Goal: Task Accomplishment & Management: Manage account settings

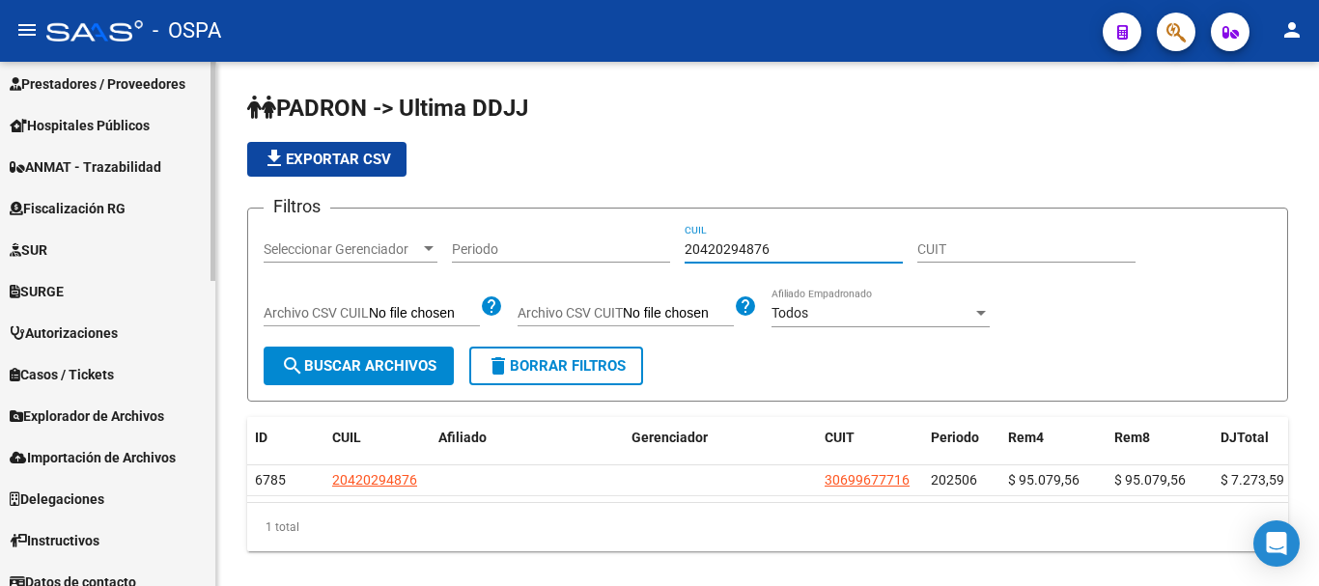
scroll to position [729, 0]
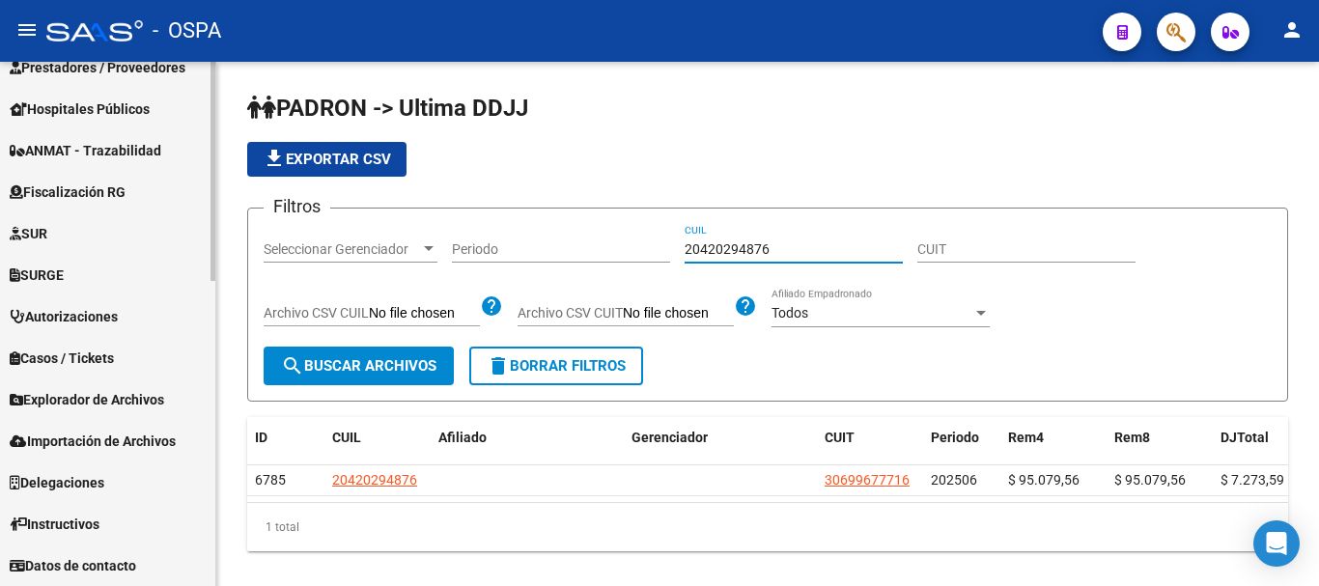
click at [98, 555] on span "Datos de contacto" at bounding box center [73, 565] width 127 height 21
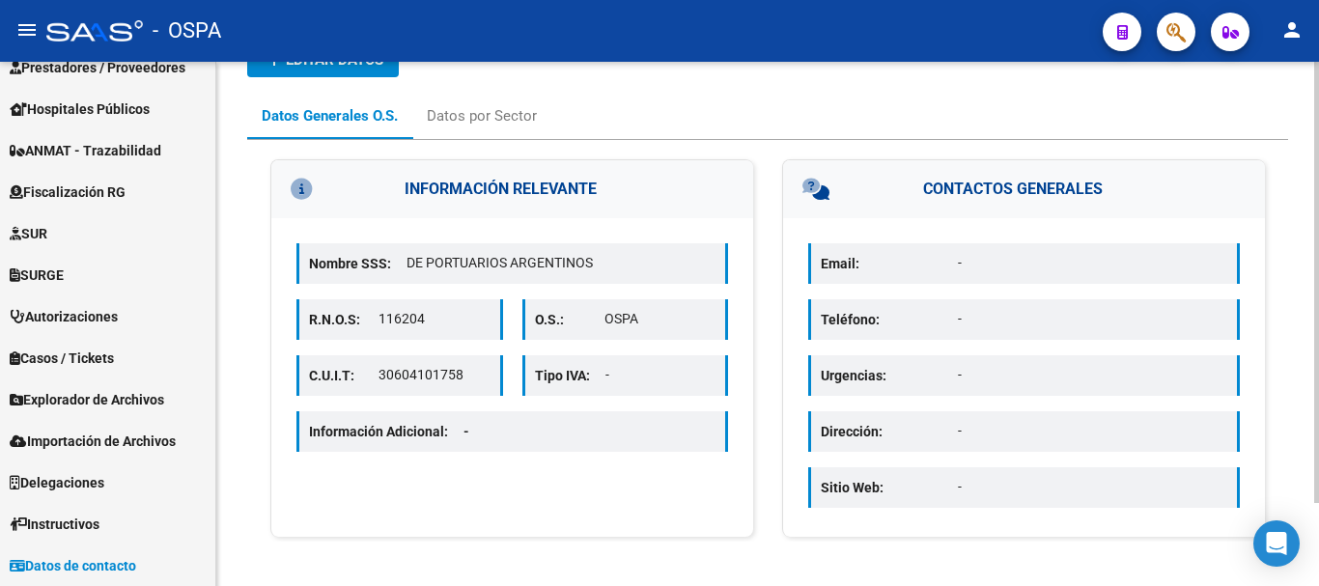
scroll to position [99, 0]
click at [860, 268] on p "Email:" at bounding box center [889, 261] width 137 height 21
click at [883, 259] on p "Email:" at bounding box center [889, 261] width 137 height 21
click at [839, 260] on p "Email:" at bounding box center [889, 261] width 137 height 21
click at [987, 265] on p "-" at bounding box center [1092, 261] width 269 height 20
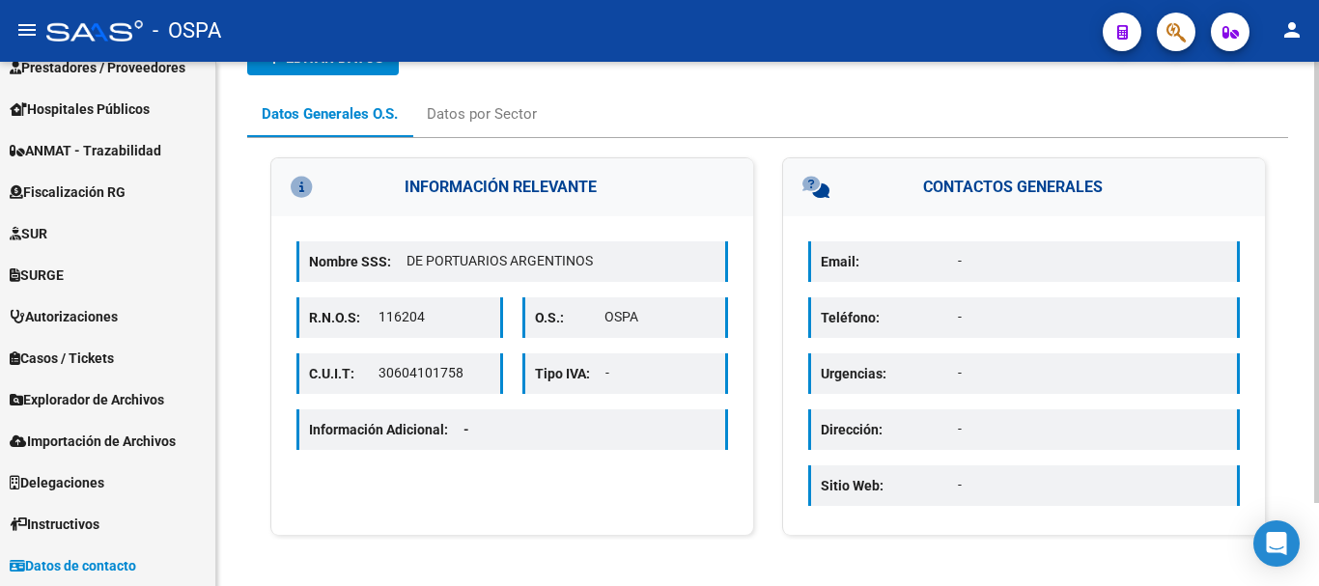
click at [1008, 257] on p "-" at bounding box center [1092, 261] width 269 height 20
click at [1126, 253] on p "-" at bounding box center [1092, 261] width 269 height 20
click at [1169, 258] on p "-" at bounding box center [1092, 261] width 269 height 20
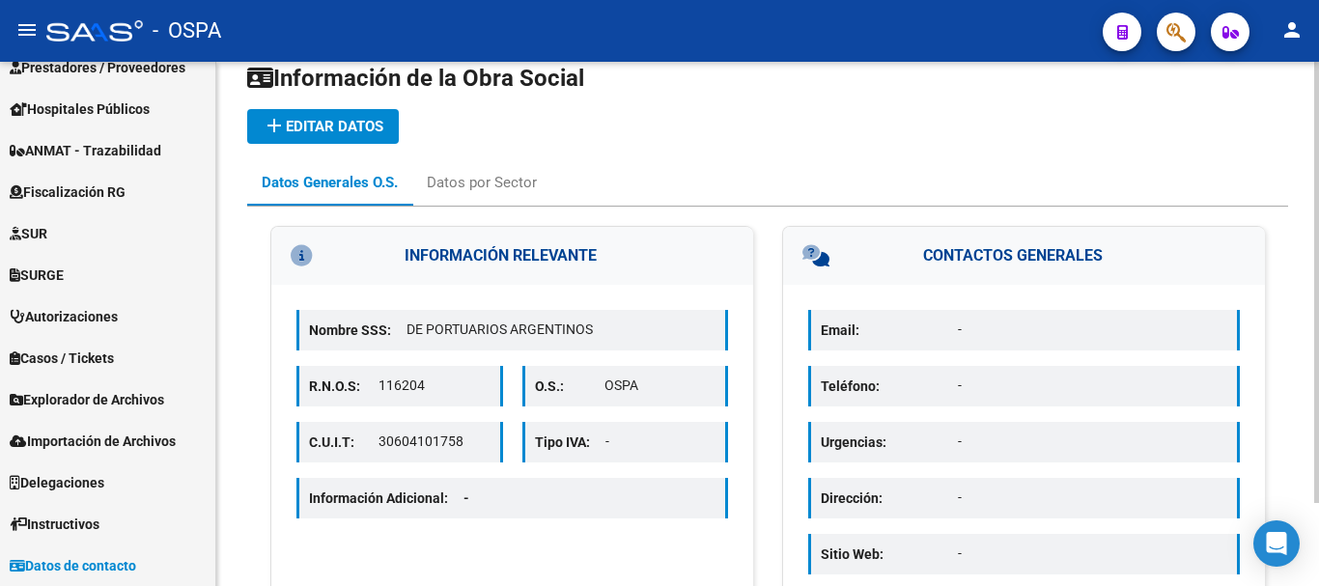
scroll to position [2, 0]
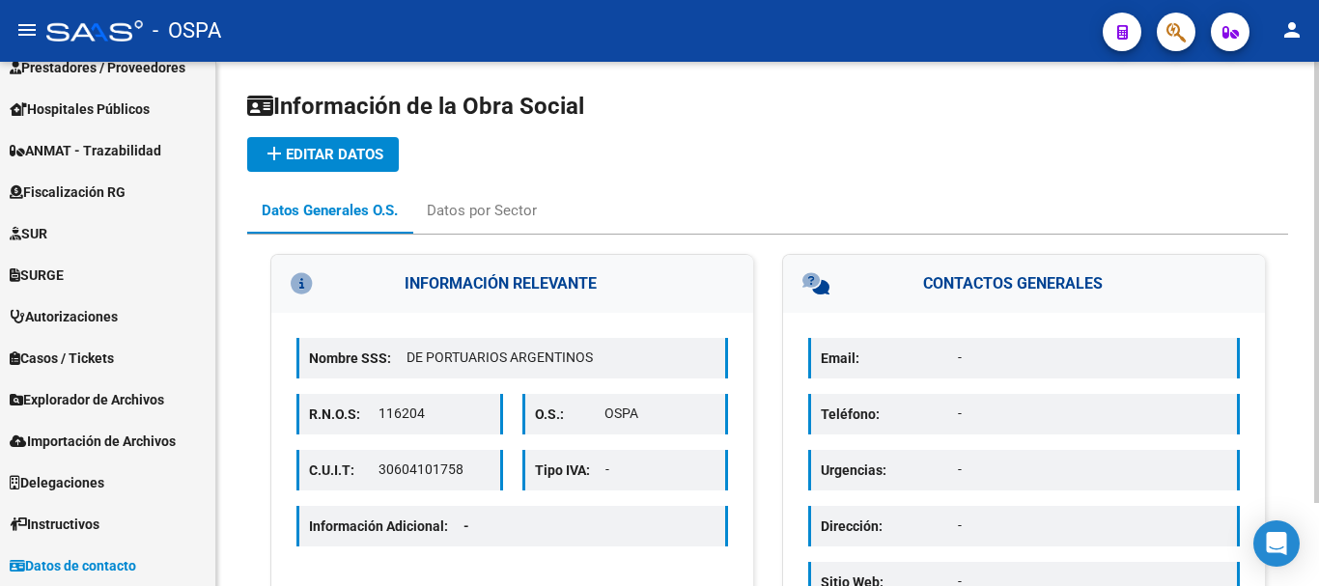
click at [341, 144] on button "add Editar datos" at bounding box center [323, 154] width 152 height 35
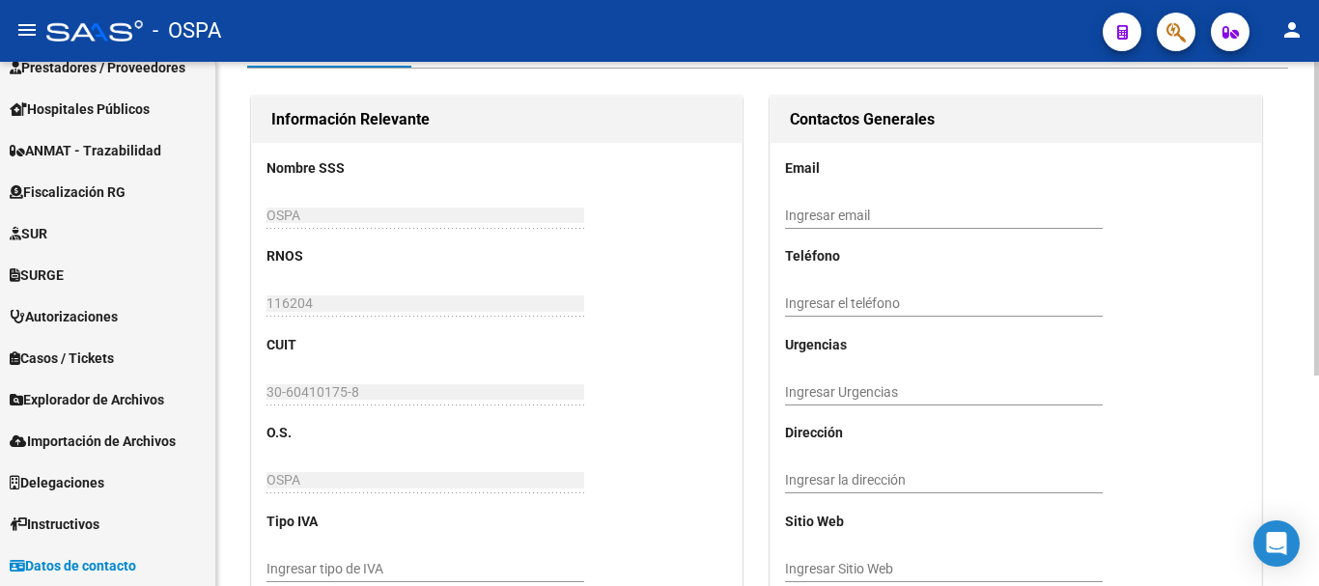
scroll to position [157, 0]
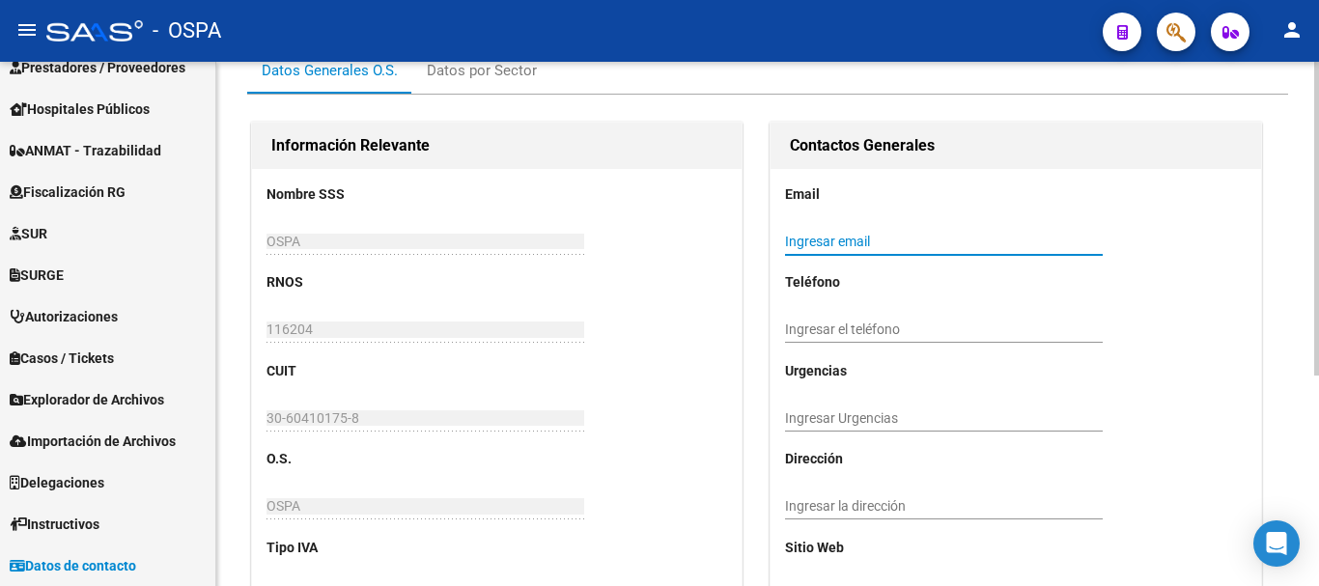
click at [823, 234] on input "Ingresar email" at bounding box center [944, 242] width 318 height 16
type input "[EMAIL_ADDRESS][DOMAIN_NAME]"
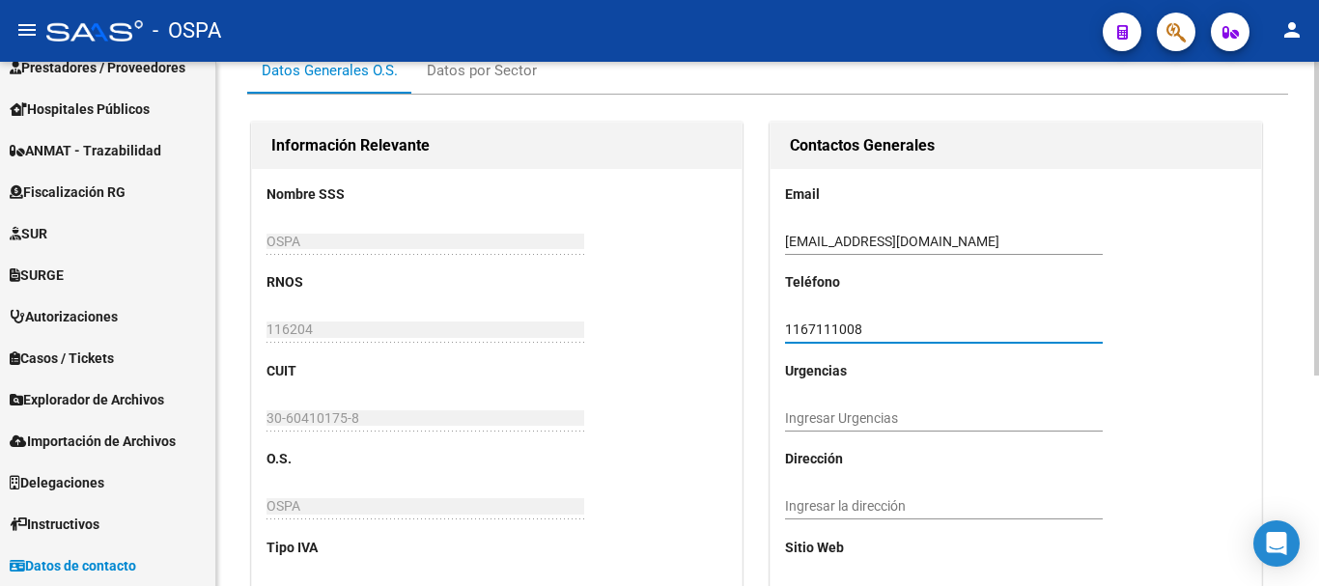
type input "1167111008"
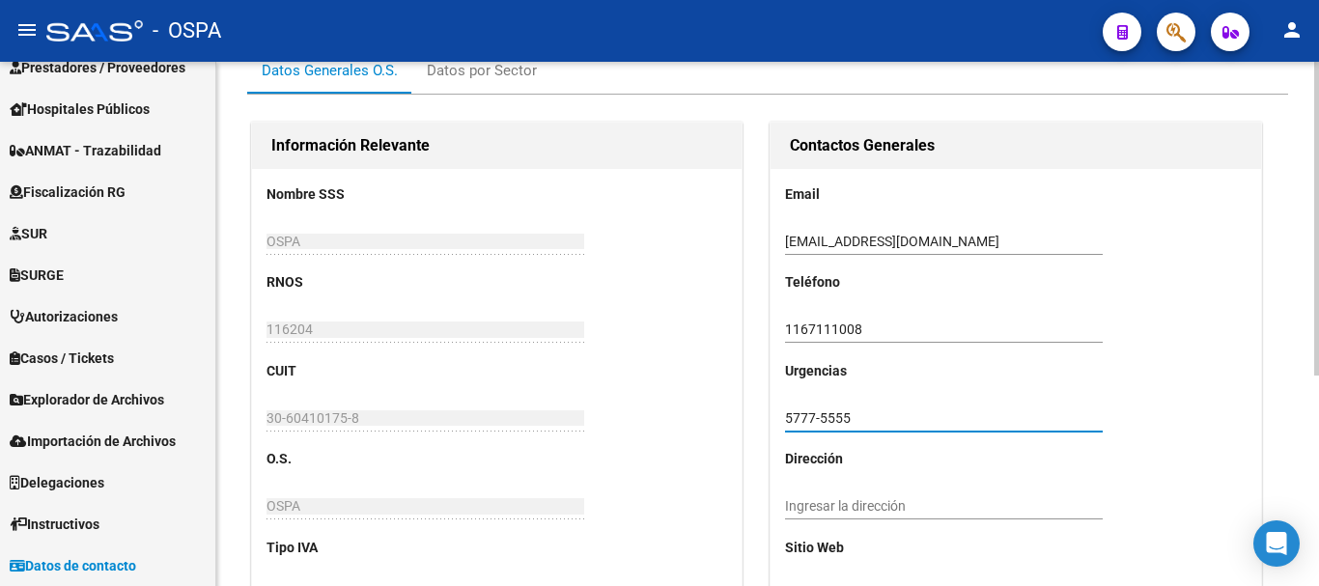
type input "5777-5555"
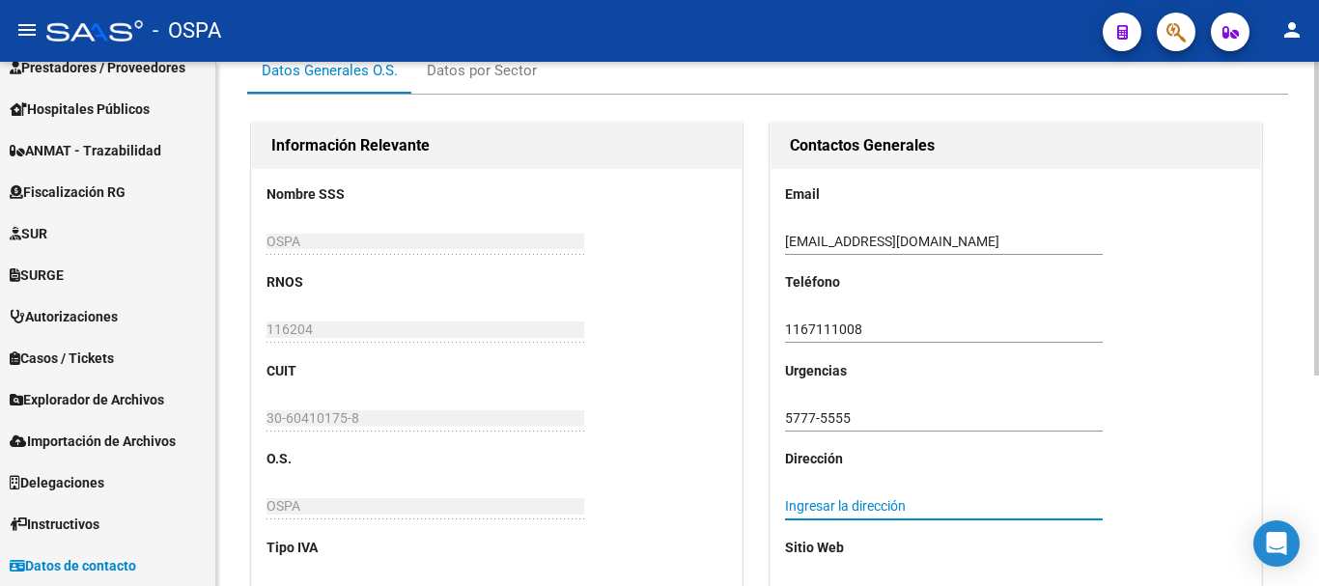
click at [818, 508] on input "Ingresar la dirección" at bounding box center [944, 506] width 318 height 16
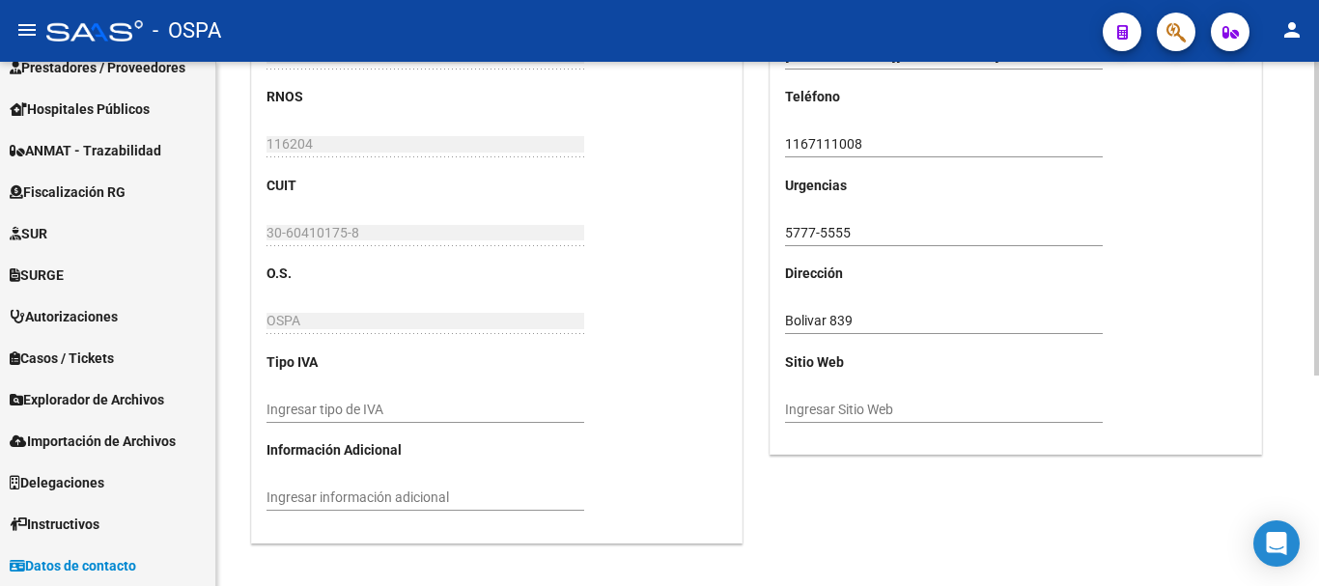
scroll to position [351, 0]
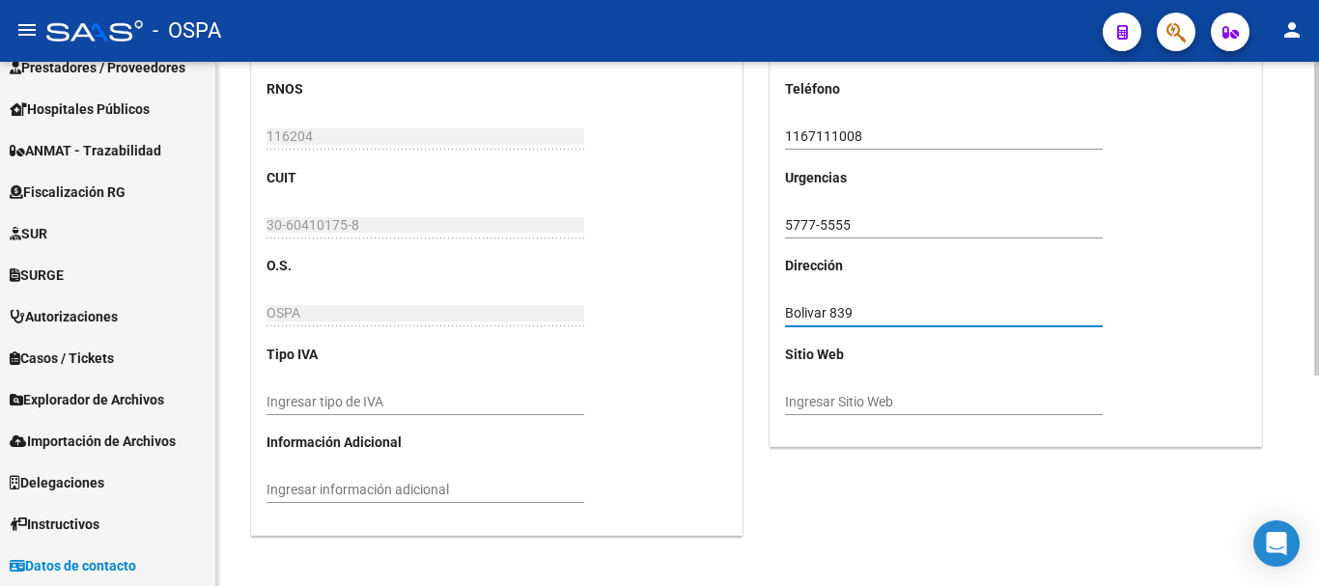
click at [890, 305] on input "Bolivar 839" at bounding box center [944, 313] width 318 height 16
type input "Bolivar 839 - caba"
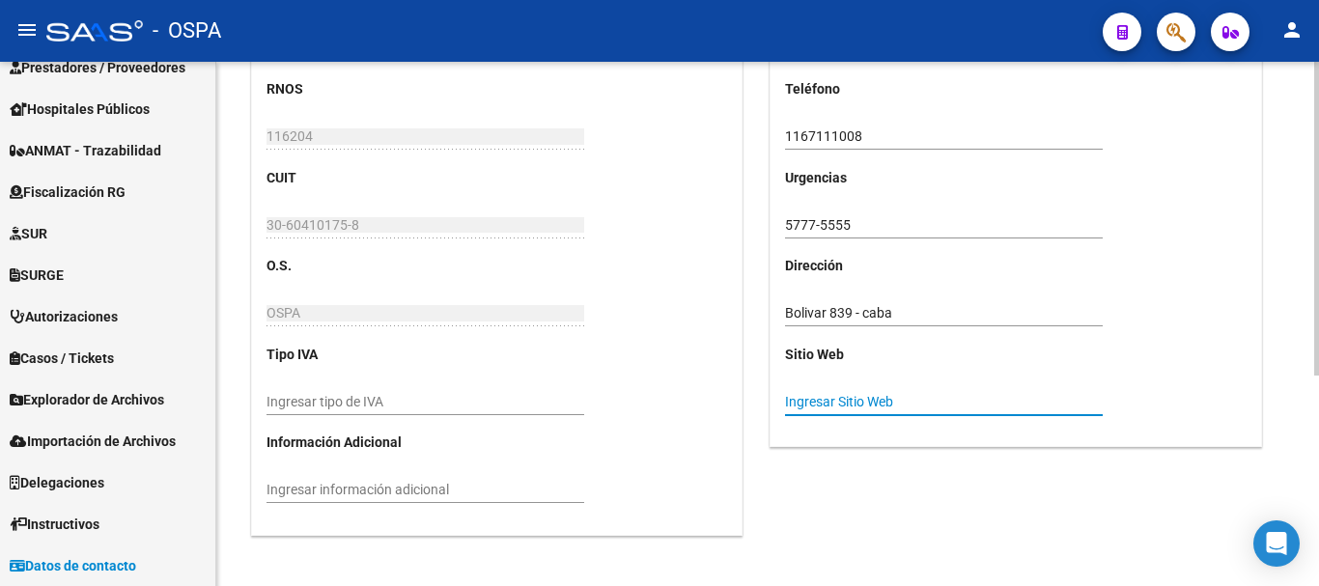
click at [858, 395] on input "Ingresar Sitio Web" at bounding box center [944, 402] width 318 height 16
type input "[DOMAIN_NAME]"
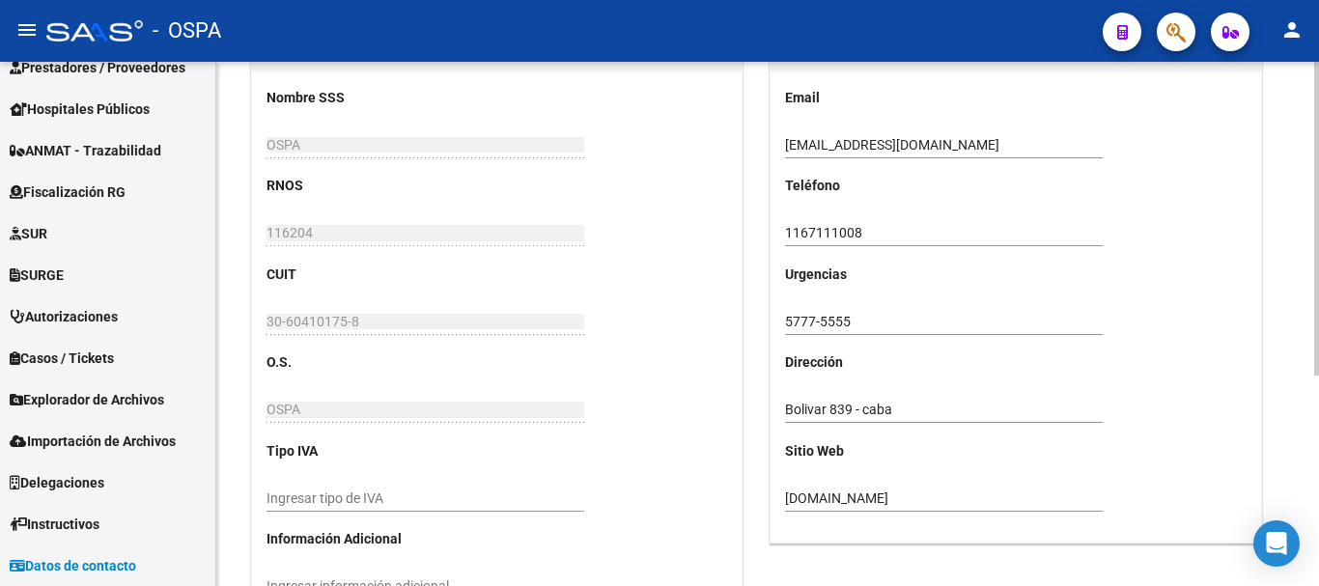
scroll to position [0, 0]
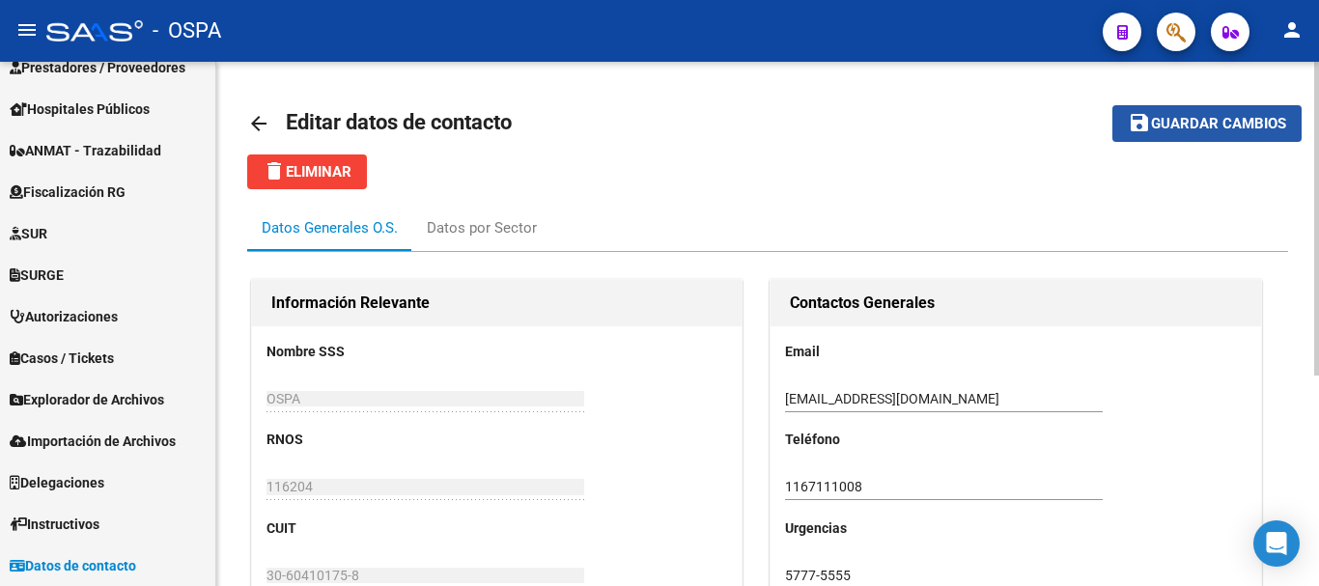
click at [1152, 125] on span "Guardar cambios" at bounding box center [1218, 124] width 135 height 17
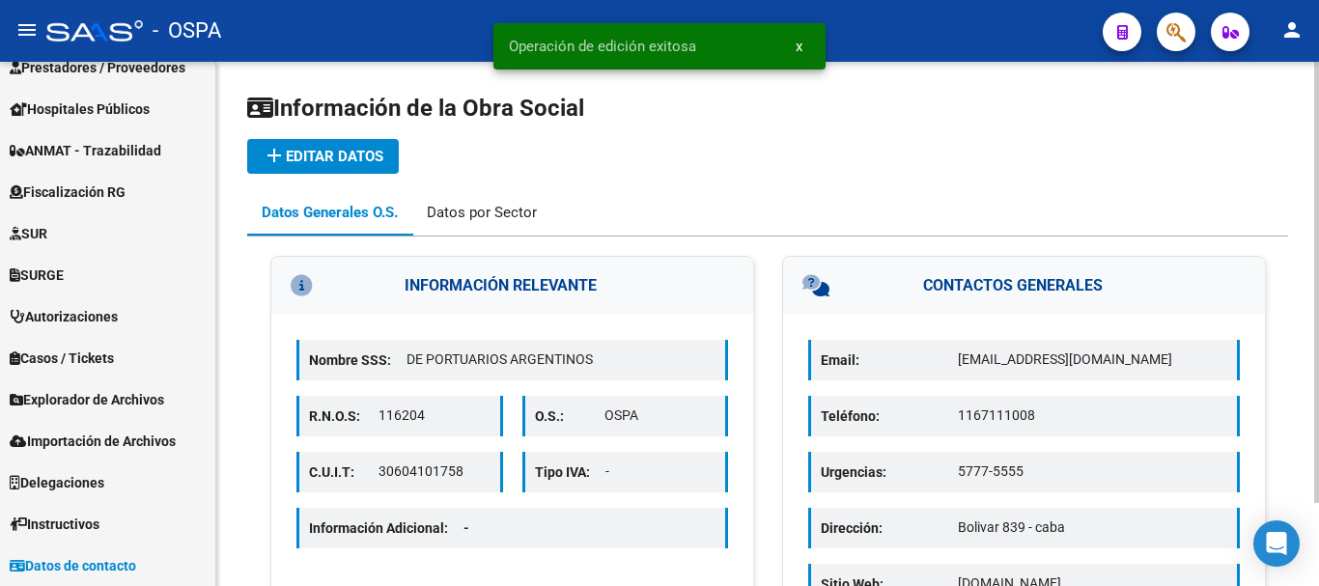
click at [482, 217] on div "Datos por Sector" at bounding box center [482, 212] width 110 height 21
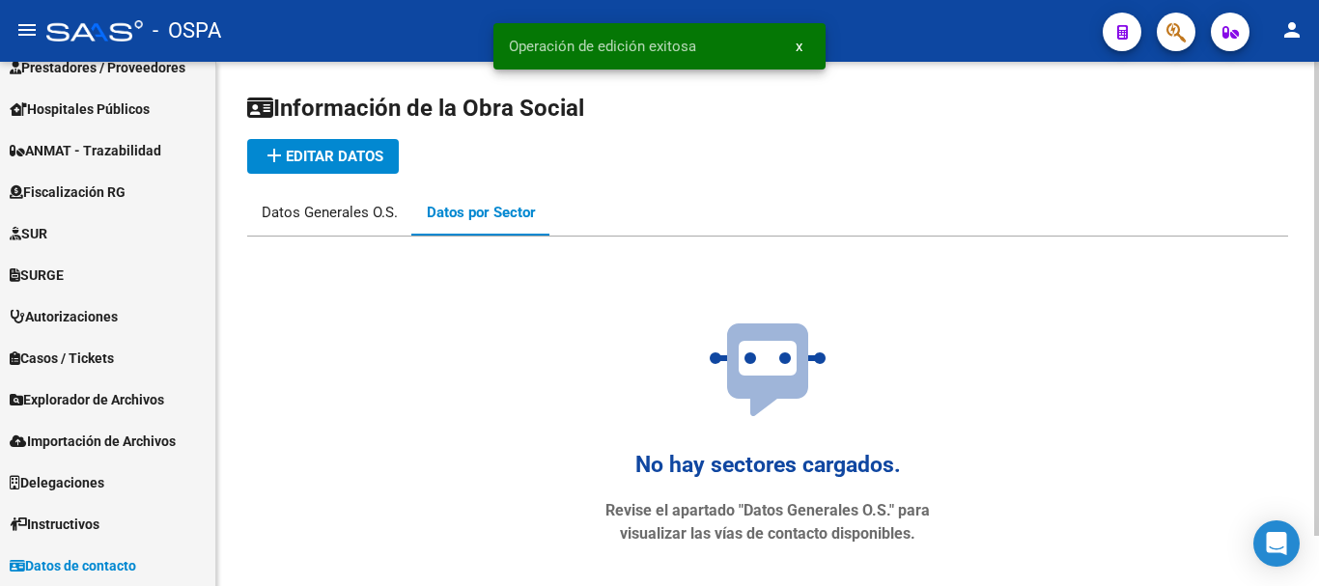
click at [372, 218] on div "Datos Generales O.S." at bounding box center [330, 212] width 136 height 21
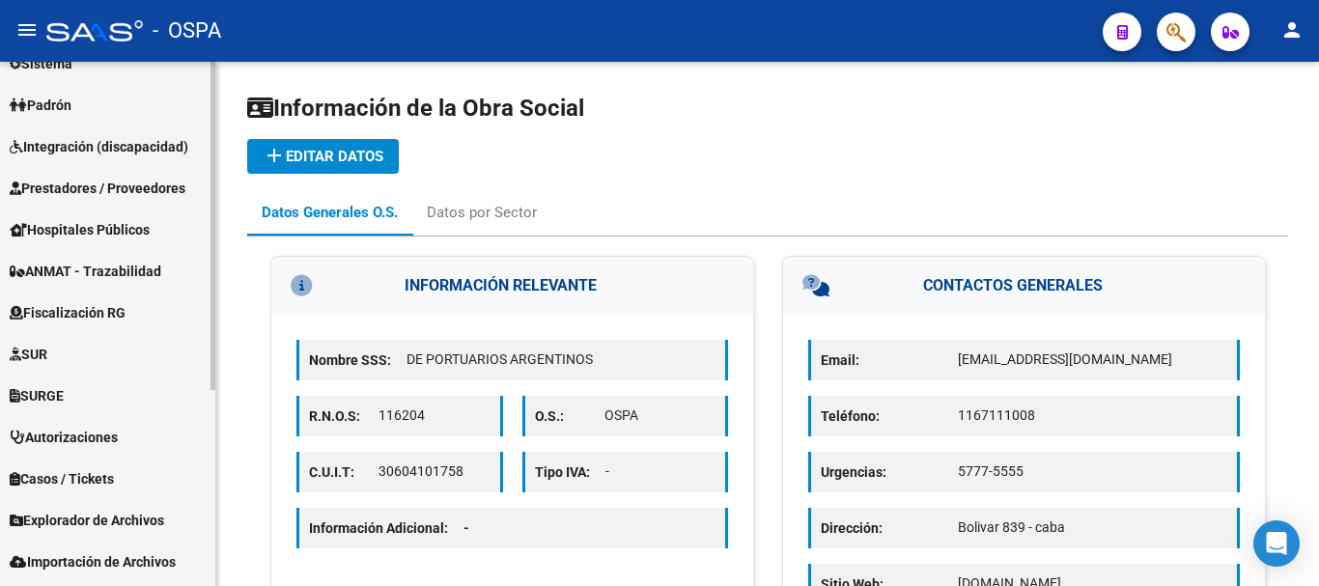
scroll to position [314, 0]
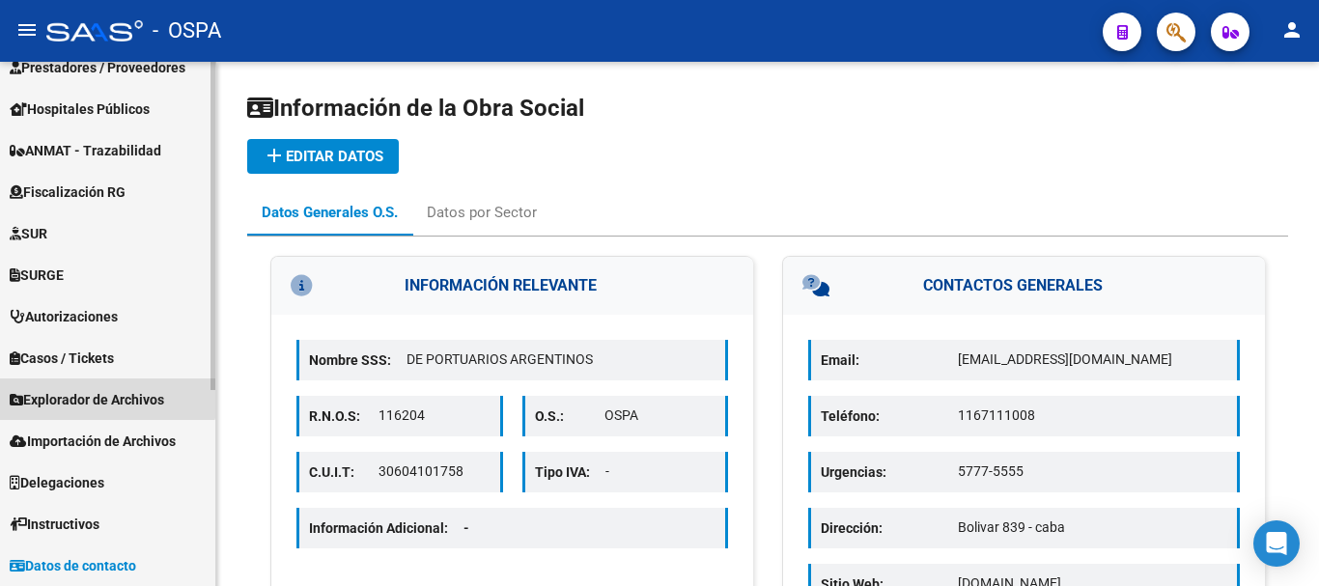
click at [87, 391] on span "Explorador de Archivos" at bounding box center [87, 399] width 155 height 21
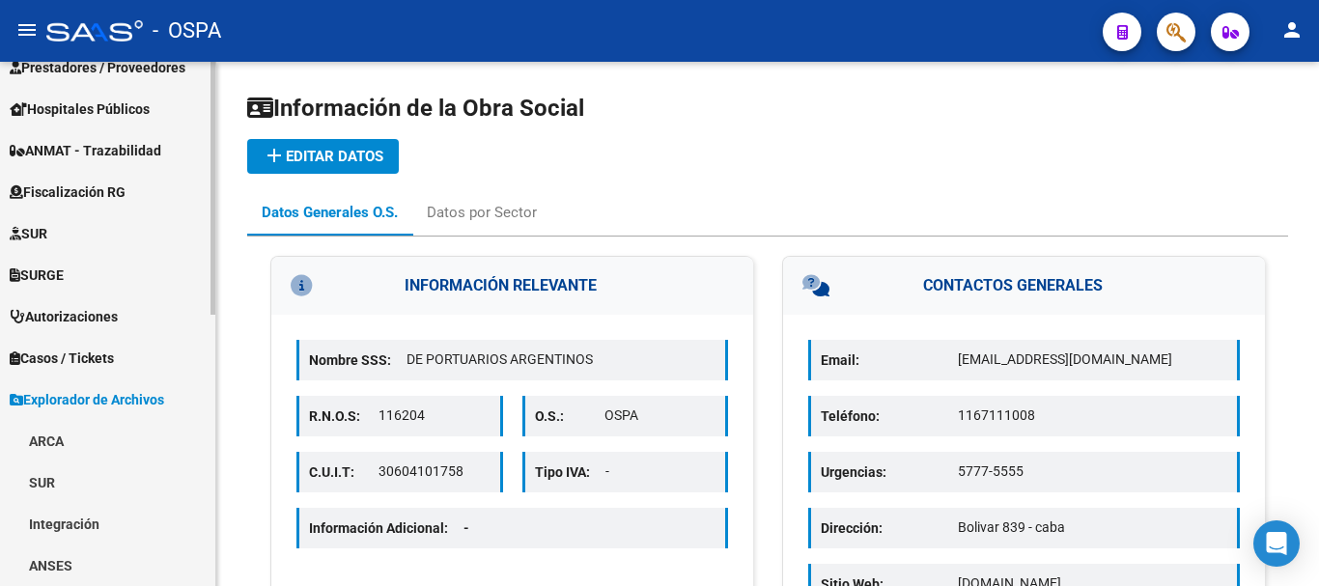
scroll to position [507, 0]
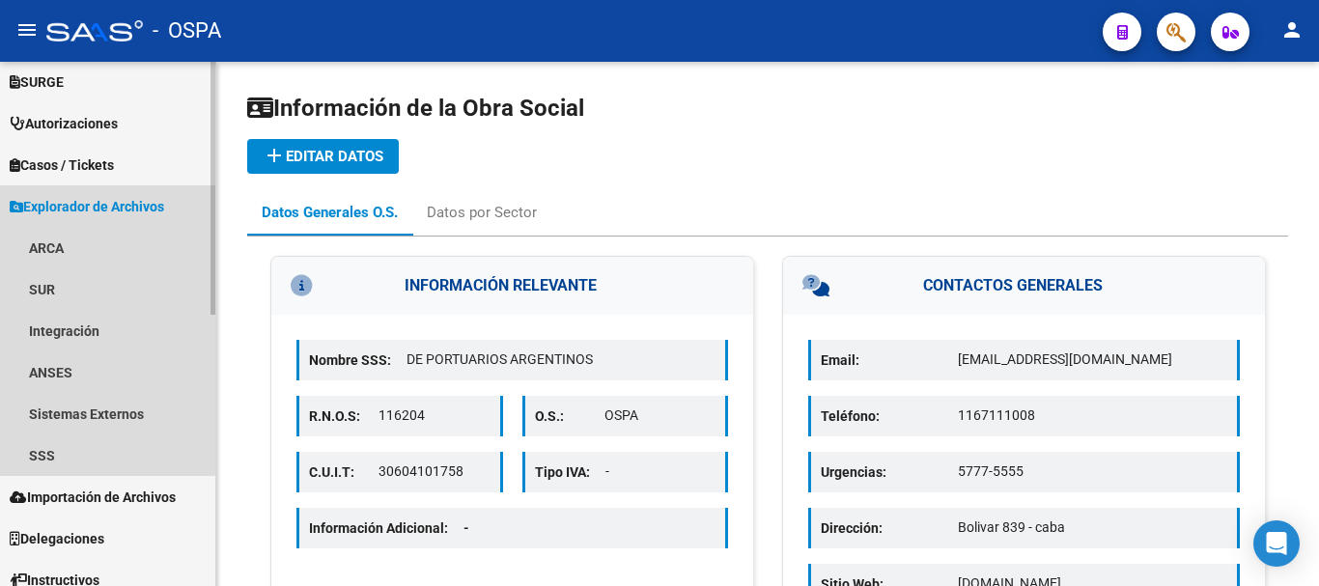
click at [82, 207] on span "Explorador de Archivos" at bounding box center [87, 206] width 155 height 21
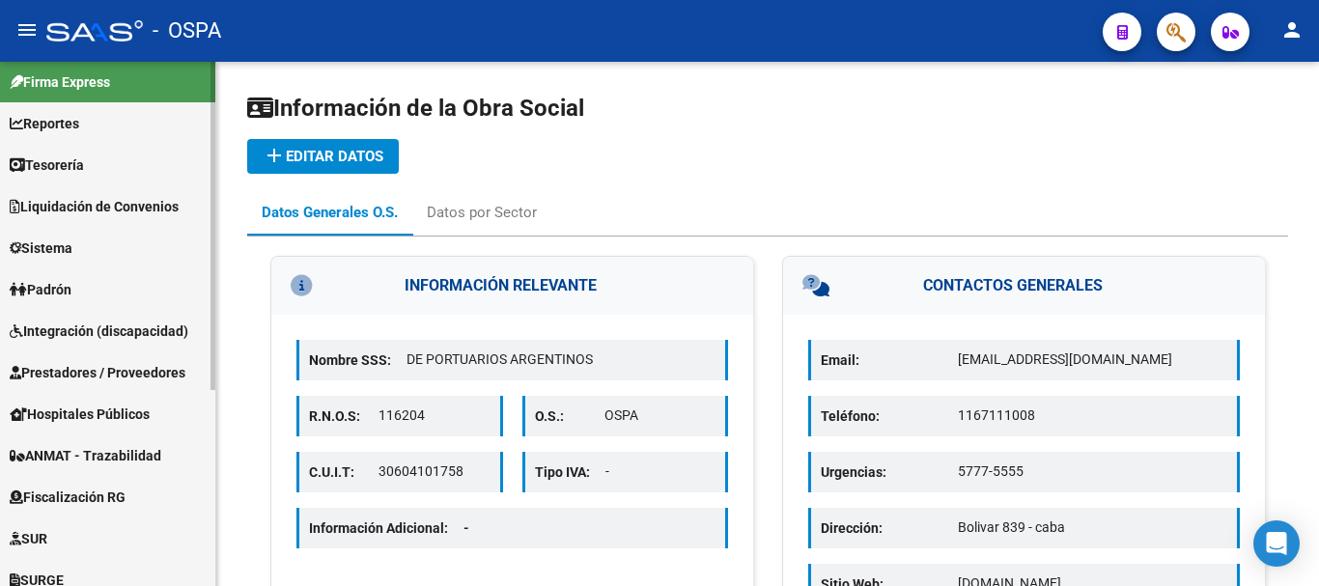
scroll to position [0, 0]
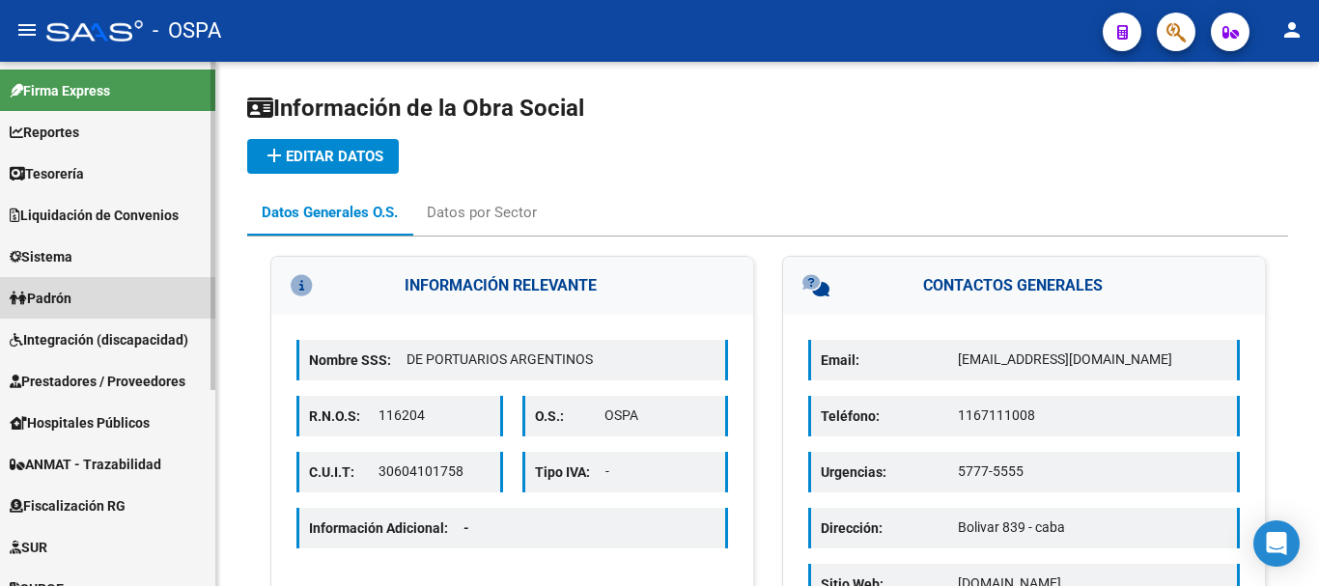
click at [71, 301] on span "Padrón" at bounding box center [41, 298] width 62 height 21
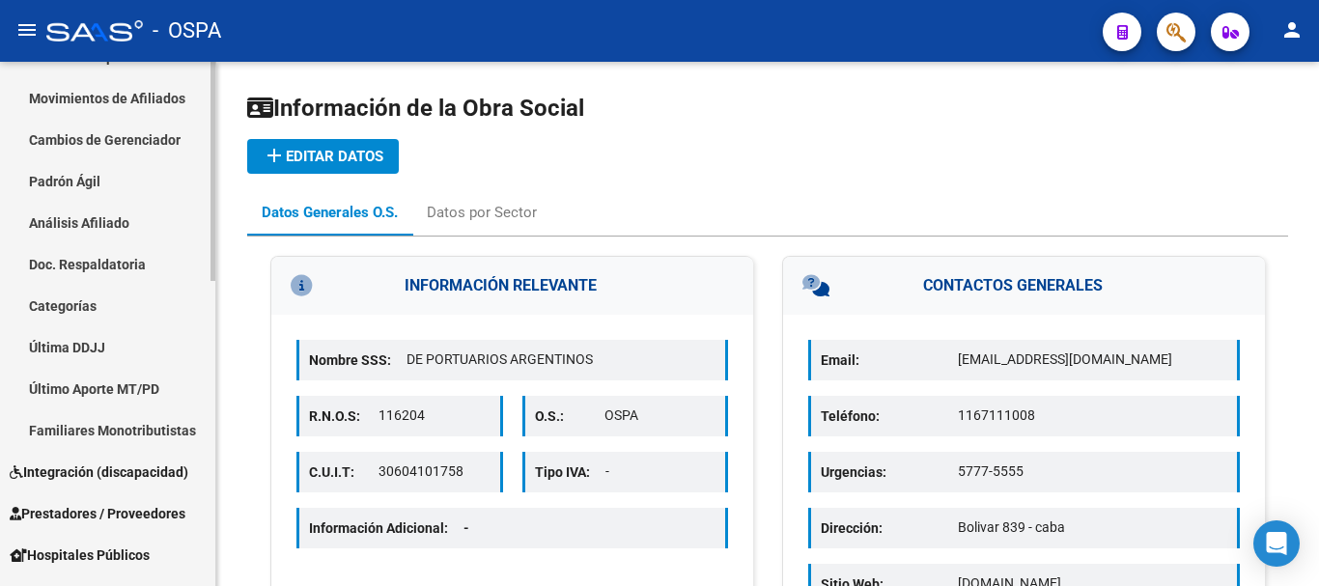
scroll to position [290, 0]
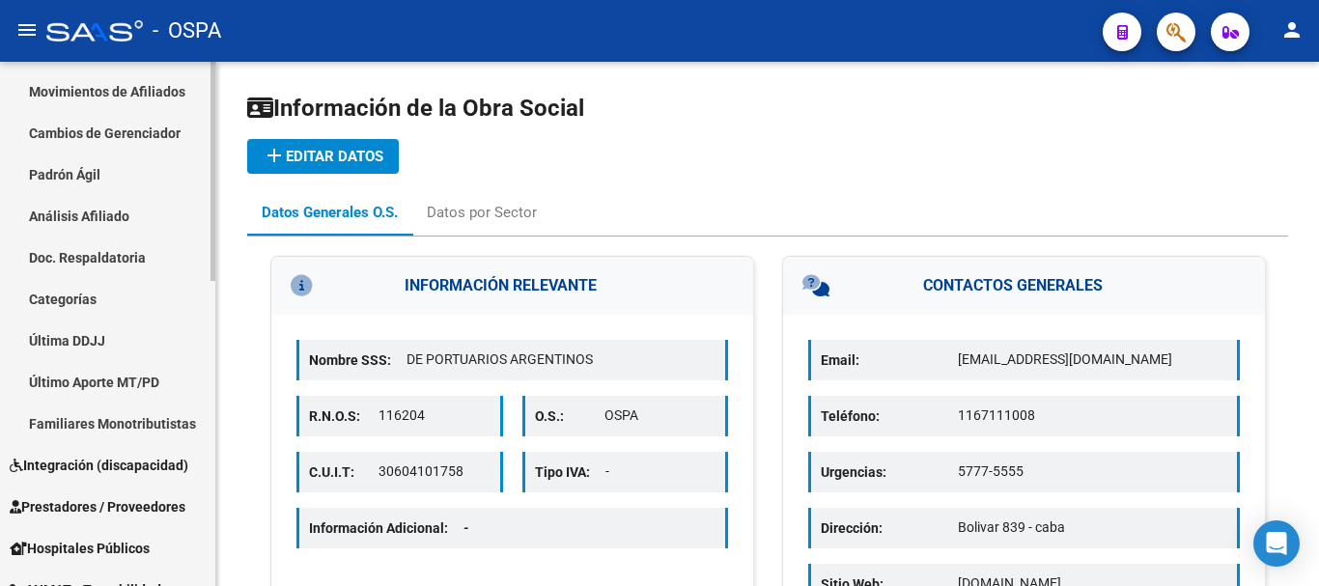
click at [80, 333] on link "Última DDJJ" at bounding box center [107, 341] width 215 height 42
